Goal: Task Accomplishment & Management: Manage account settings

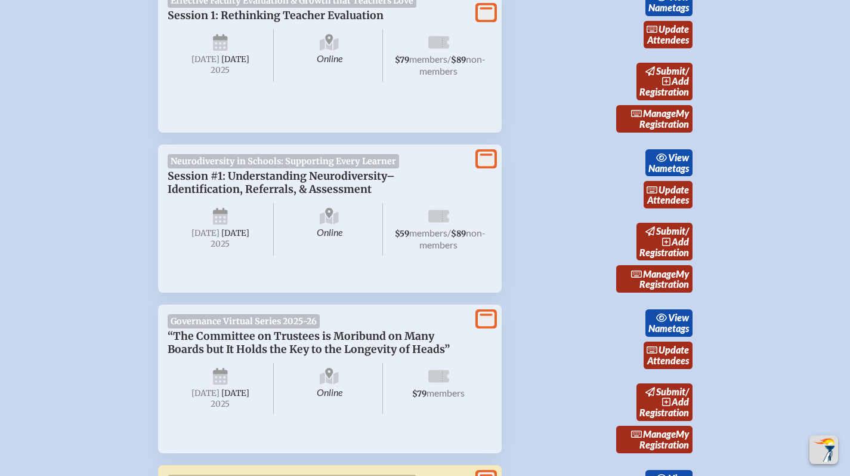
scroll to position [658, 0]
click at [488, 316] on icon at bounding box center [486, 319] width 17 height 15
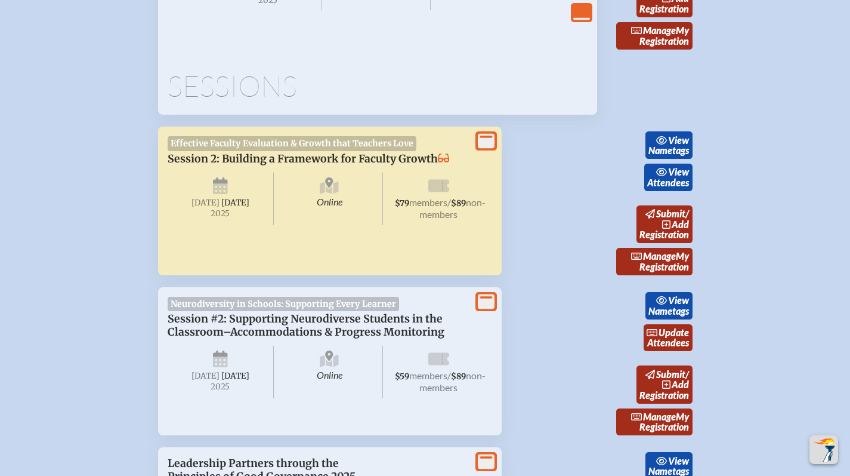
scroll to position [713, 0]
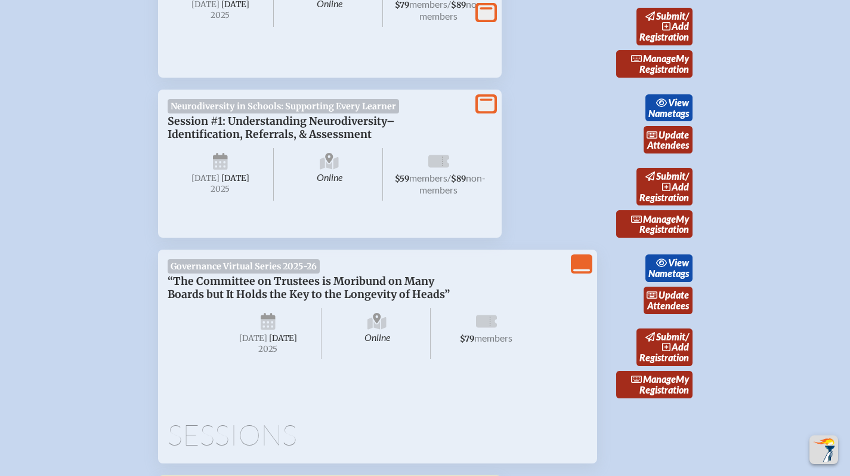
click at [489, 110] on icon "View More" at bounding box center [486, 103] width 17 height 17
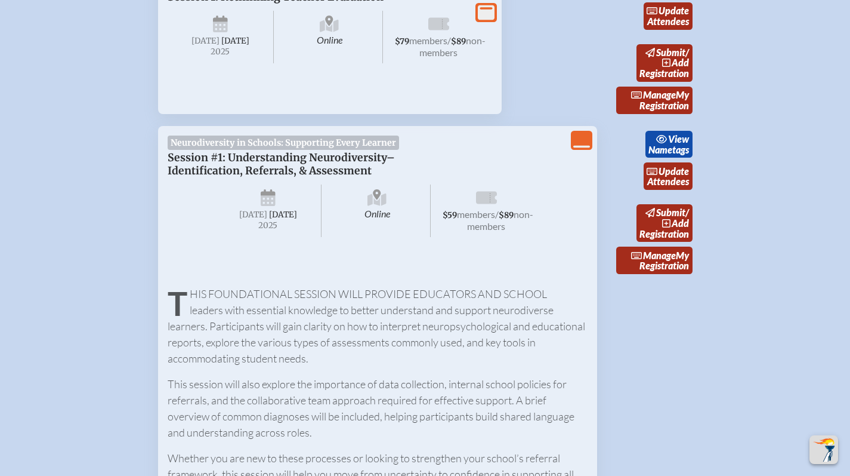
scroll to position [676, 0]
click at [579, 136] on icon "View Less" at bounding box center [581, 140] width 17 height 17
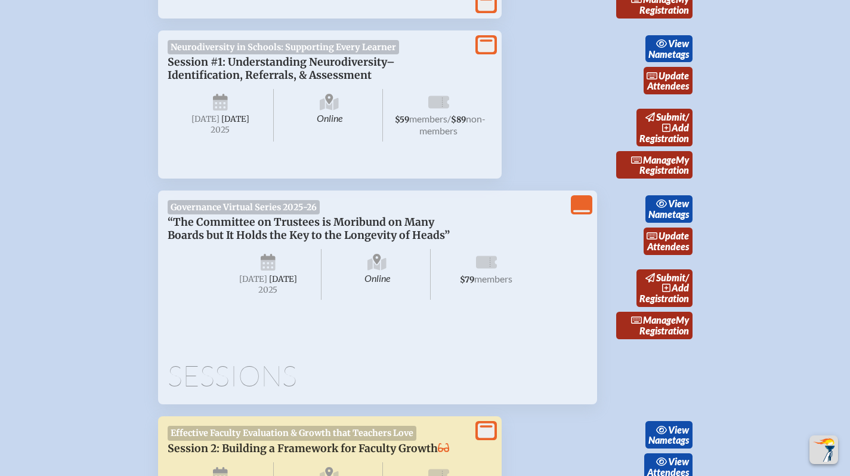
scroll to position [792, 0]
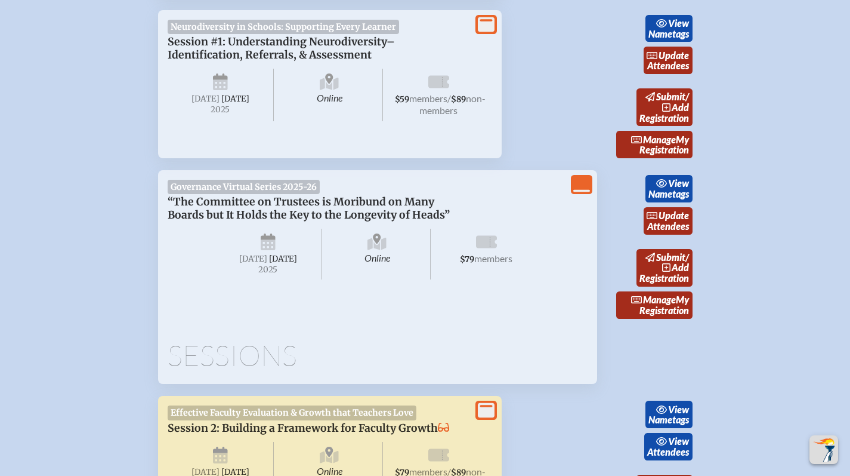
click at [590, 189] on icon "View Less" at bounding box center [581, 184] width 17 height 17
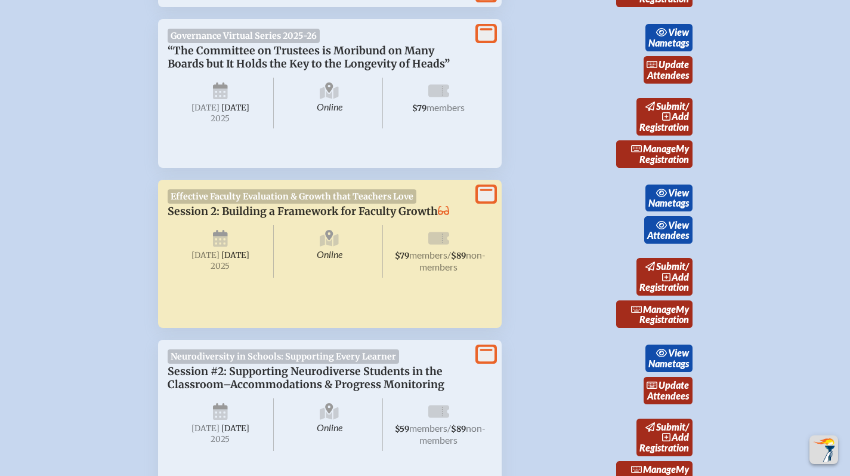
scroll to position [887, 0]
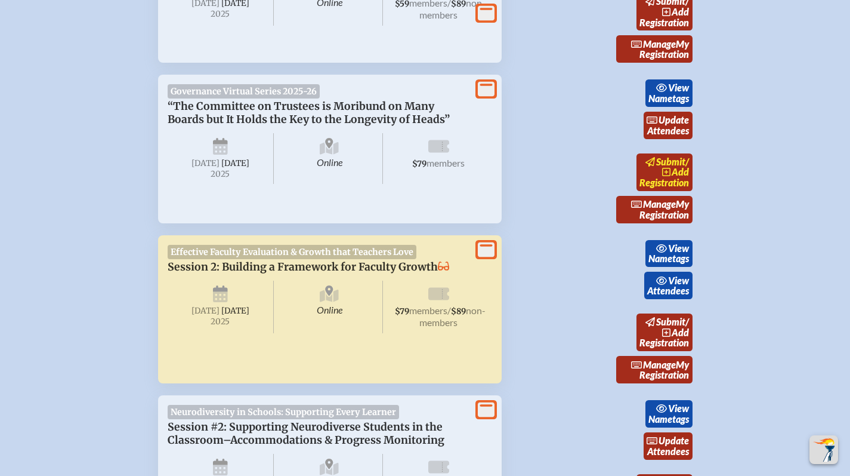
click at [674, 168] on span "add" at bounding box center [680, 171] width 17 height 11
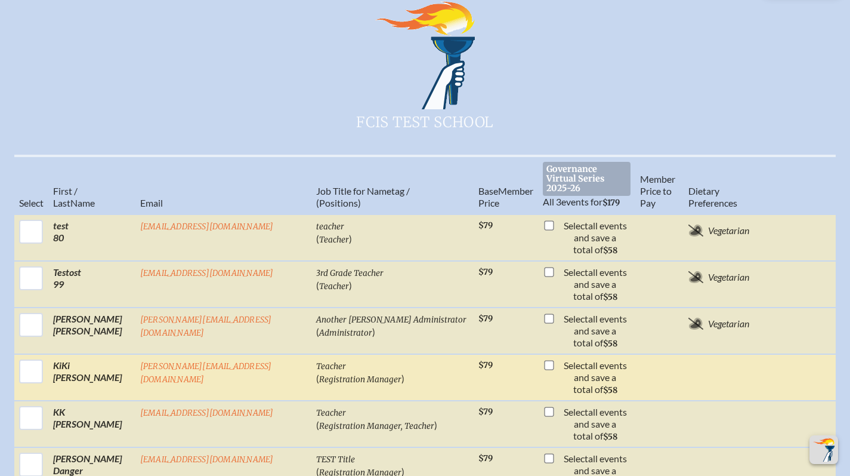
scroll to position [414, 0]
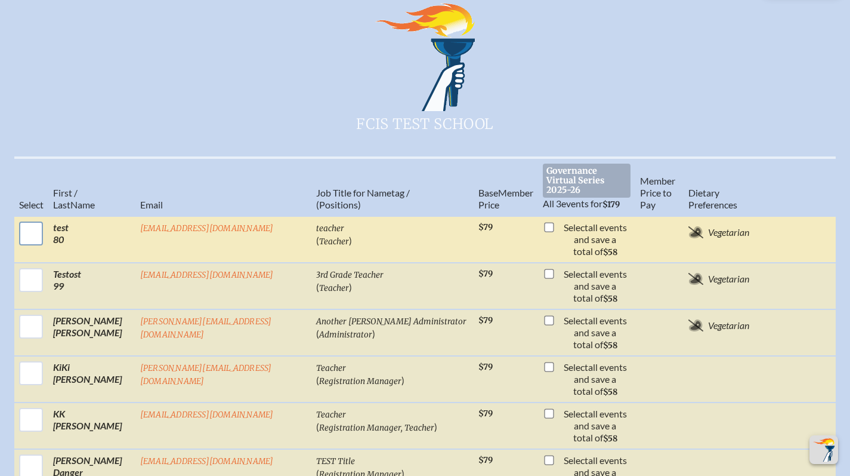
click at [31, 218] on input "checkbox" at bounding box center [31, 233] width 30 height 30
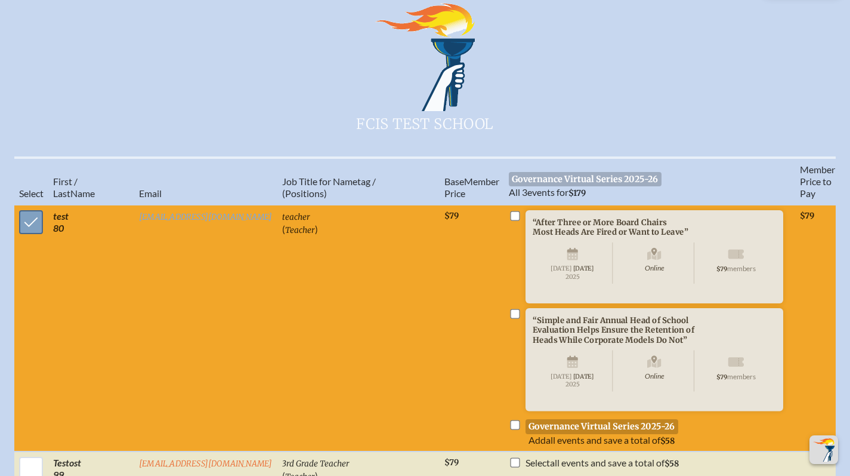
click at [27, 207] on input "checkbox" at bounding box center [31, 222] width 30 height 30
checkbox input "false"
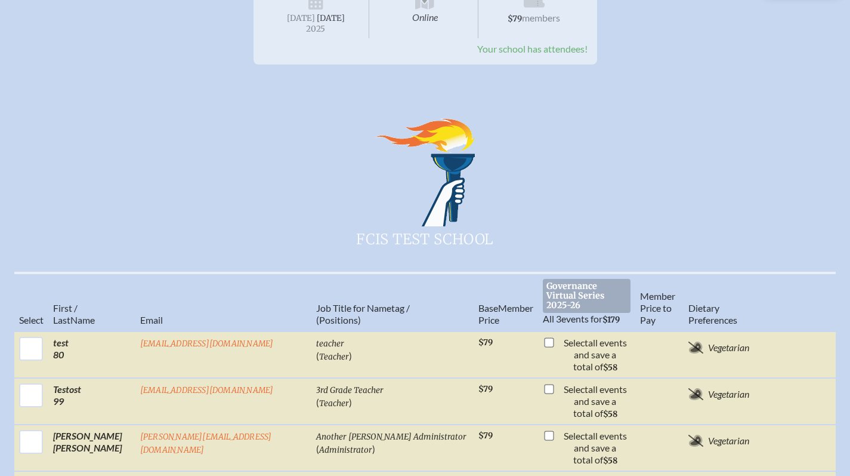
scroll to position [0, 0]
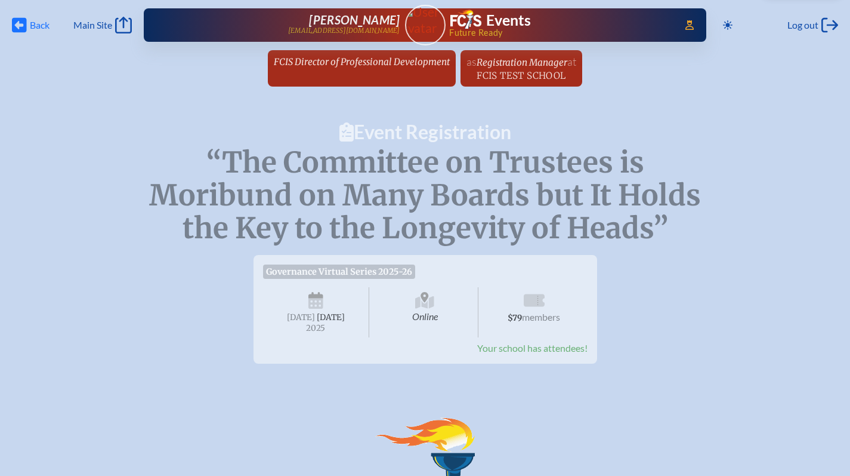
click at [34, 30] on span "Back" at bounding box center [40, 25] width 20 height 12
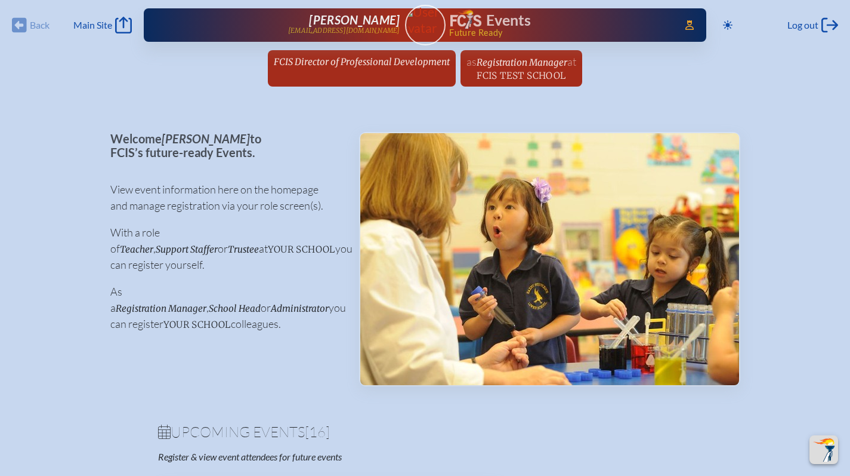
scroll to position [887, 0]
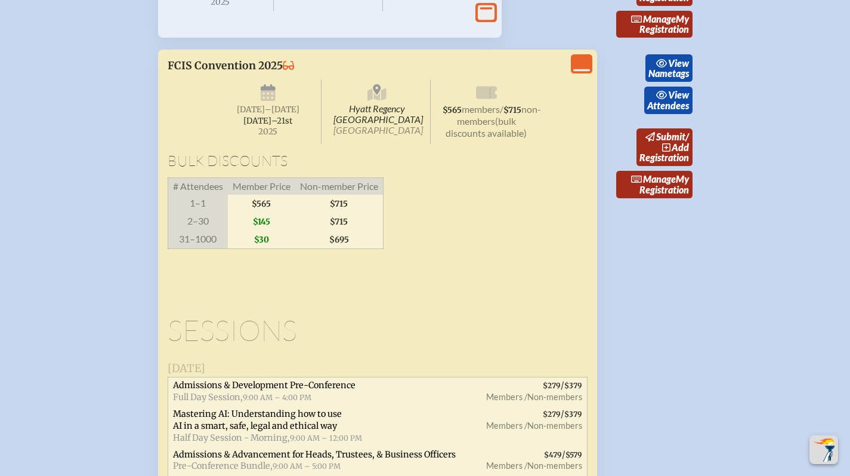
click at [579, 72] on icon "View Less" at bounding box center [581, 63] width 17 height 17
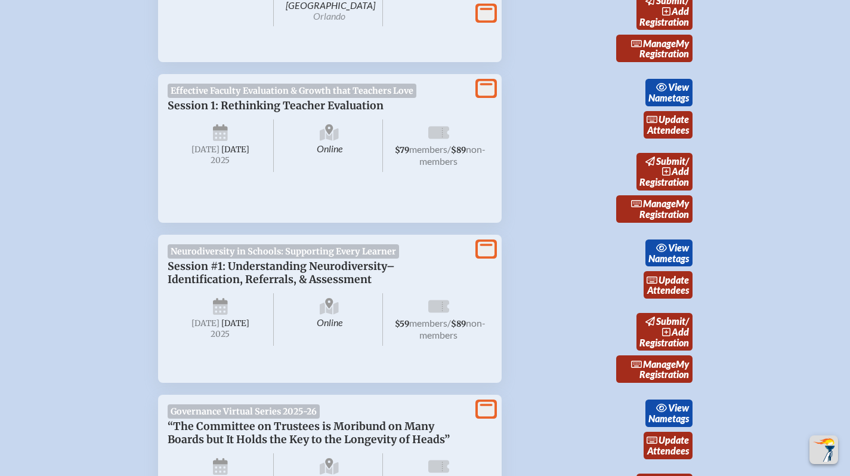
scroll to position [565, 0]
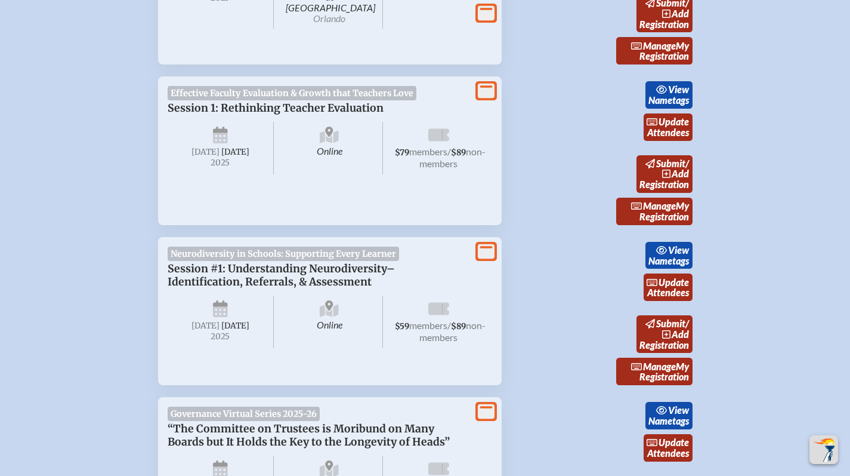
click at [480, 93] on icon at bounding box center [486, 91] width 17 height 15
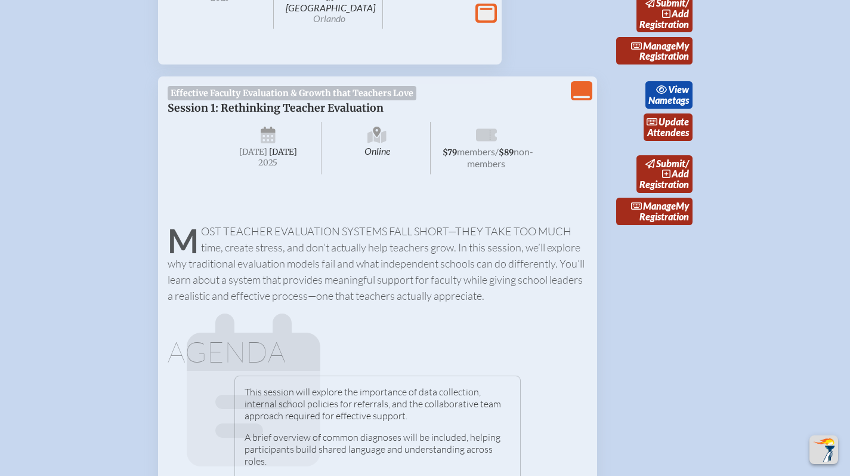
click at [581, 90] on icon "View Less" at bounding box center [581, 90] width 17 height 17
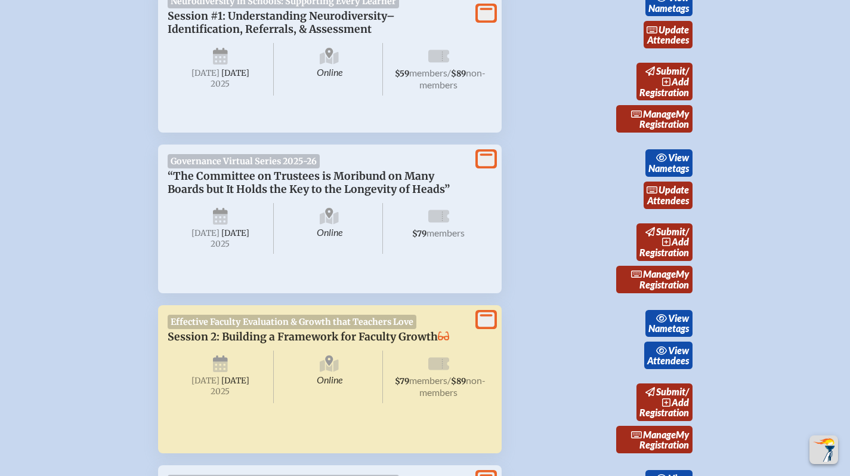
scroll to position [828, 0]
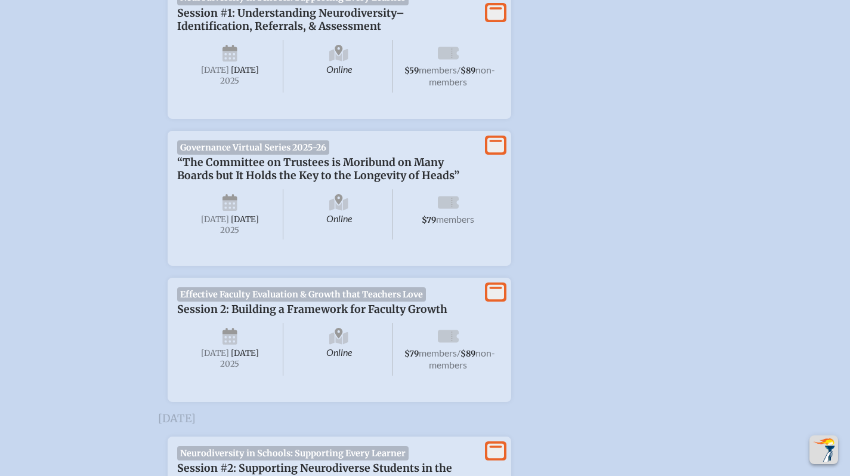
scroll to position [804, 0]
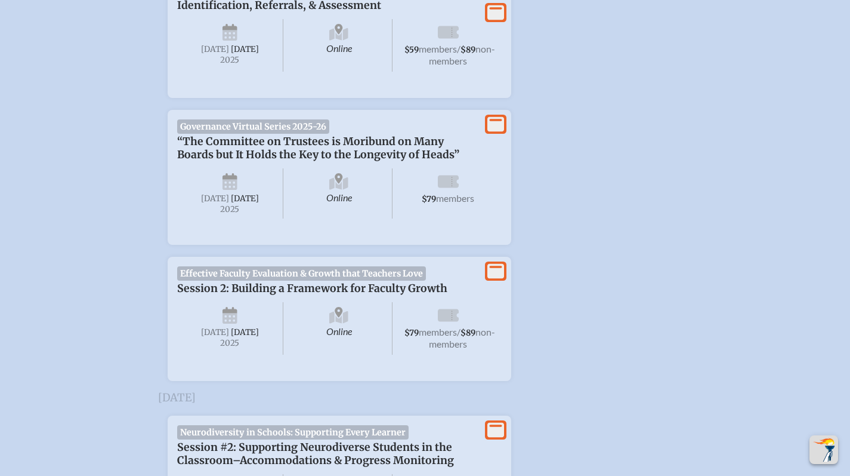
click at [499, 279] on icon at bounding box center [496, 271] width 17 height 15
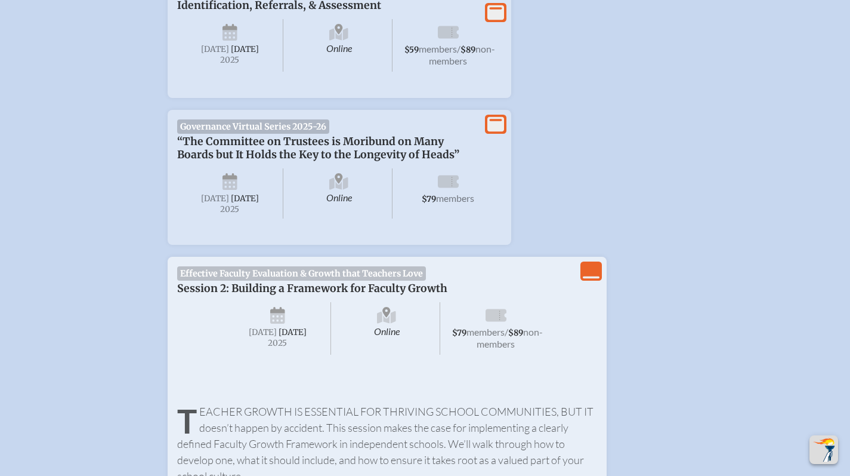
click at [586, 279] on icon "View Less" at bounding box center [591, 271] width 17 height 17
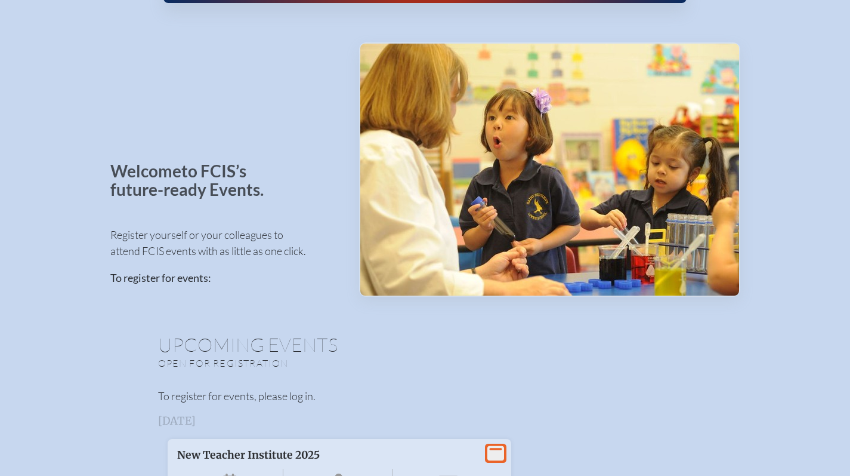
scroll to position [0, 0]
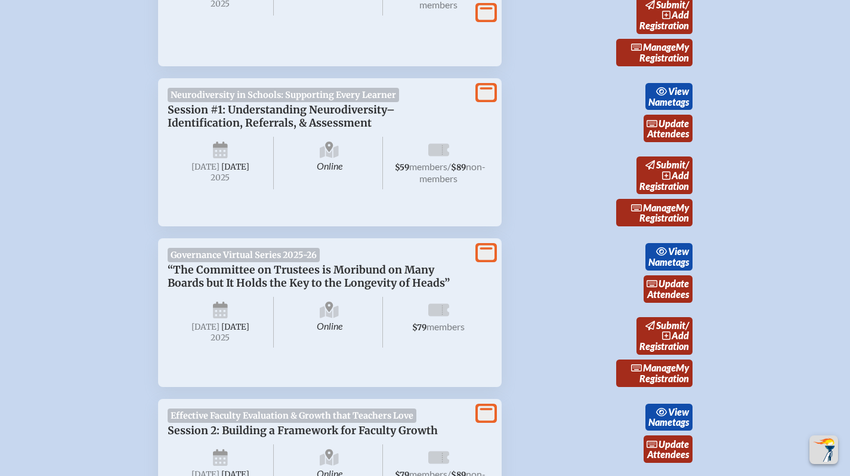
scroll to position [724, 0]
click at [680, 292] on link "update Attendees" at bounding box center [668, 288] width 49 height 27
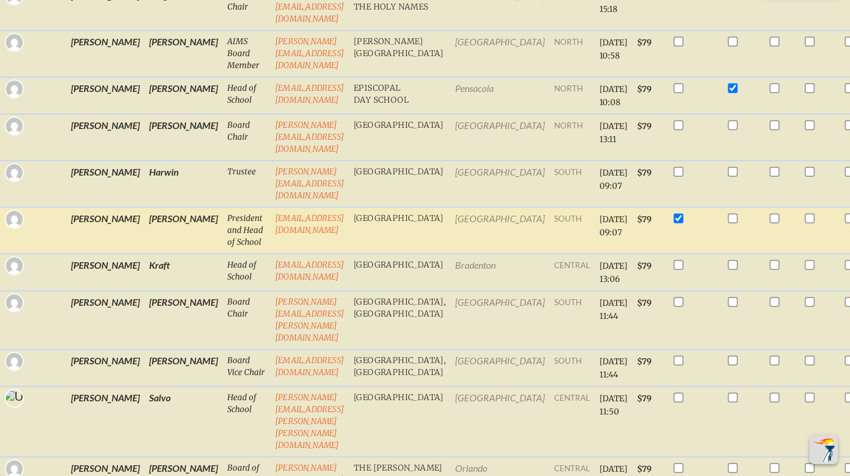
scroll to position [480, 0]
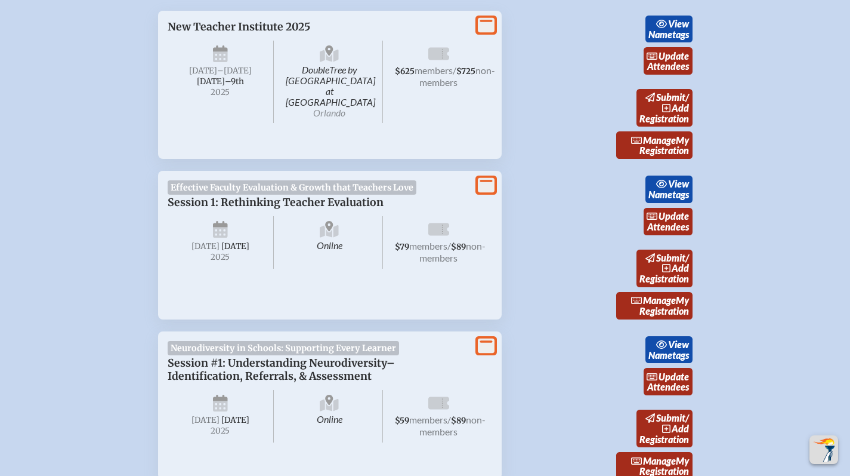
scroll to position [451, 0]
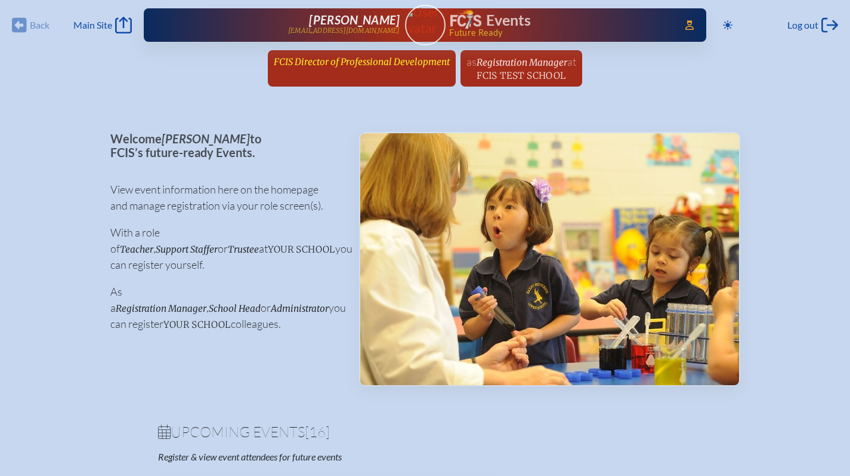
click at [371, 60] on span "FCIS Director of Professional Development" at bounding box center [362, 61] width 176 height 11
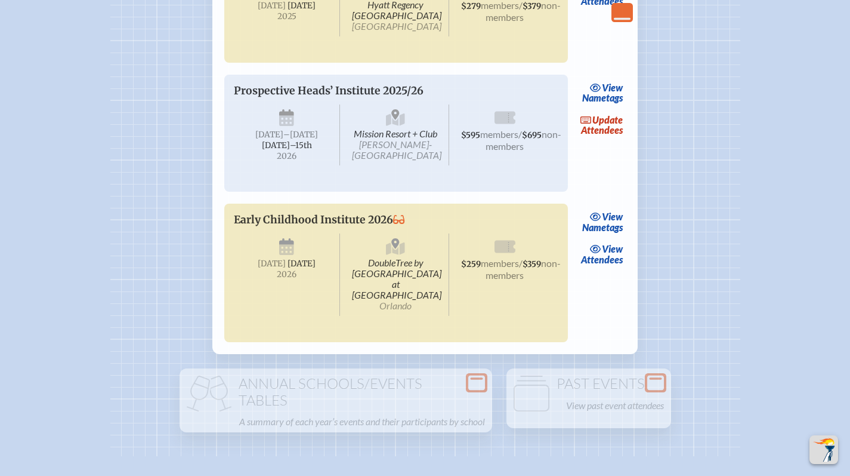
scroll to position [2544, 0]
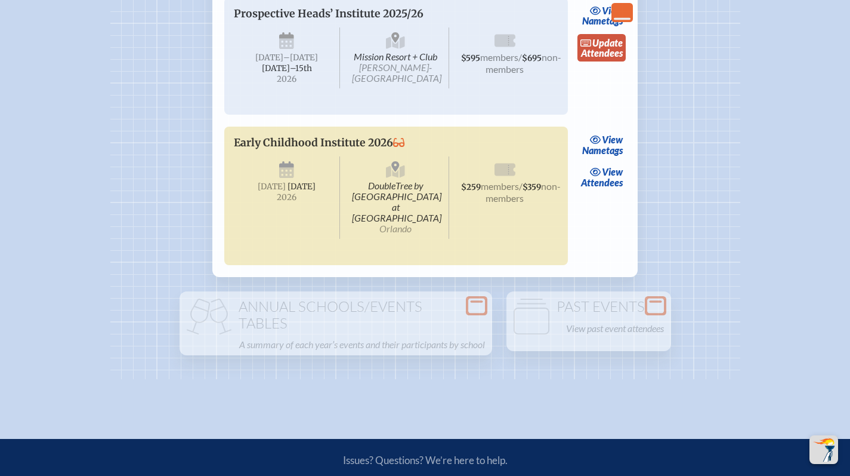
click at [618, 61] on link "update Attendees" at bounding box center [602, 47] width 49 height 27
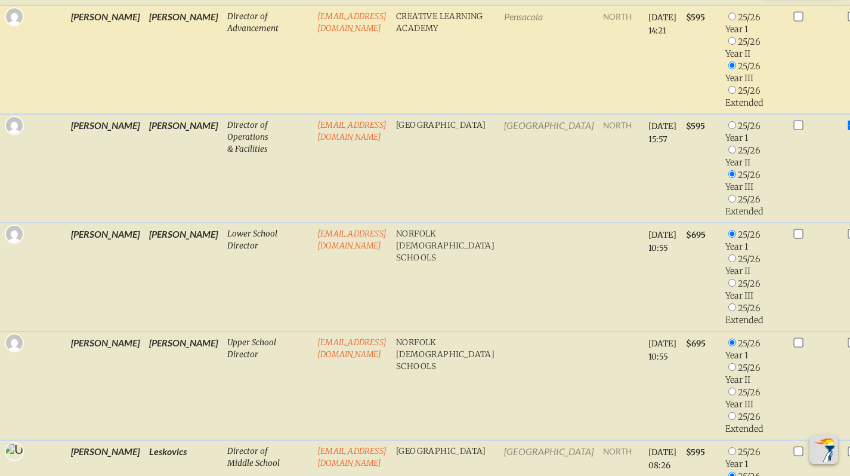
scroll to position [679, 0]
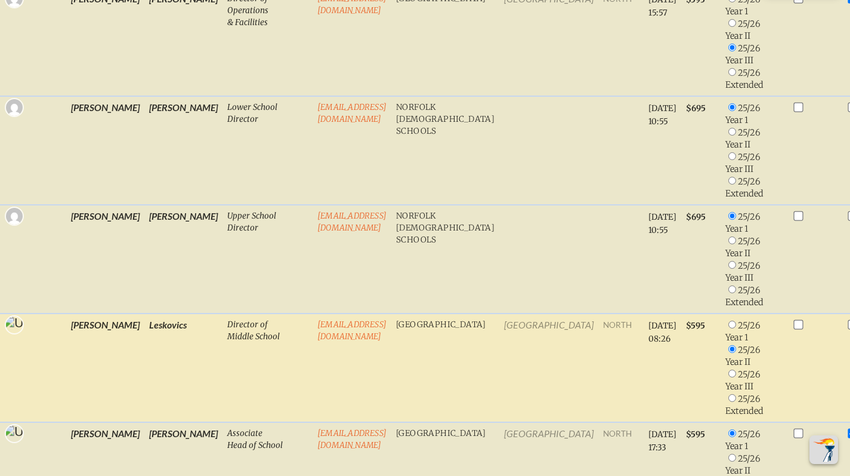
click at [729, 323] on input "radio" at bounding box center [733, 324] width 8 height 8
radio input "true"
